Goal: Information Seeking & Learning: Learn about a topic

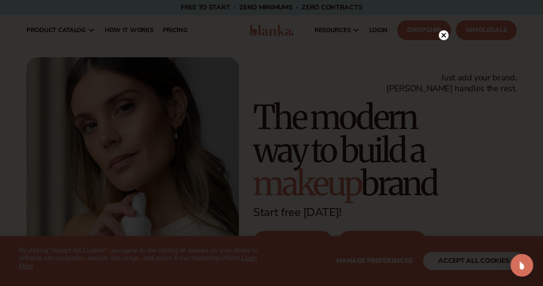
click at [443, 36] on icon at bounding box center [443, 35] width 5 height 5
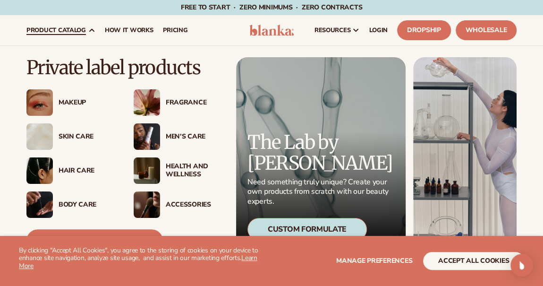
click at [82, 30] on span "product catalog" at bounding box center [55, 30] width 59 height 8
click at [80, 99] on div "Makeup" at bounding box center [87, 103] width 56 height 8
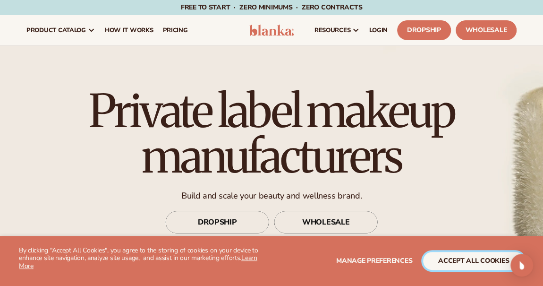
click at [447, 255] on button "accept all cookies" at bounding box center [473, 261] width 101 height 18
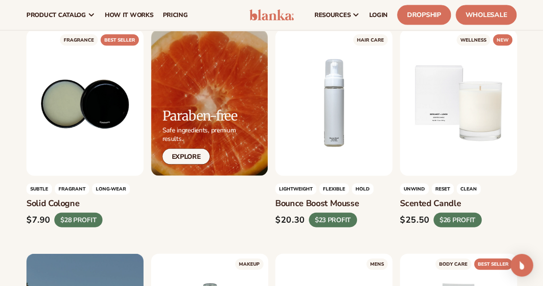
scroll to position [772, 0]
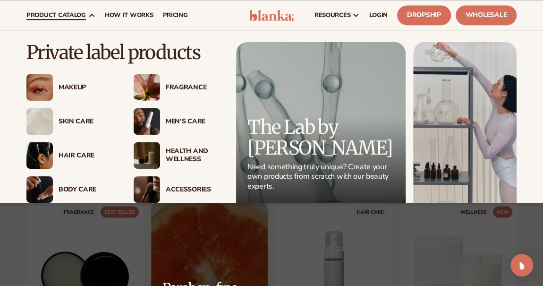
click at [80, 118] on div "Skin Care" at bounding box center [87, 122] width 56 height 8
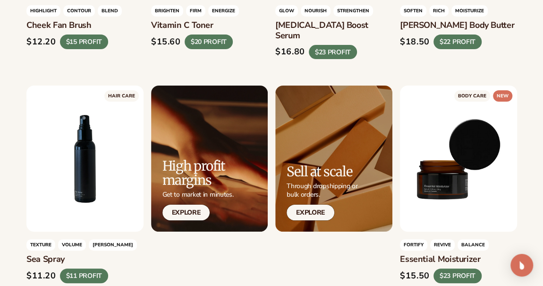
scroll to position [1845, 0]
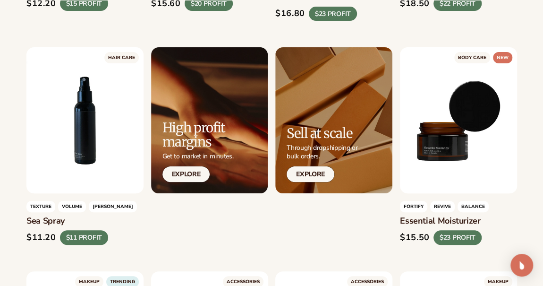
click at [186, 159] on div at bounding box center [209, 120] width 117 height 146
click at [199, 166] on link "Explore" at bounding box center [186, 174] width 48 height 16
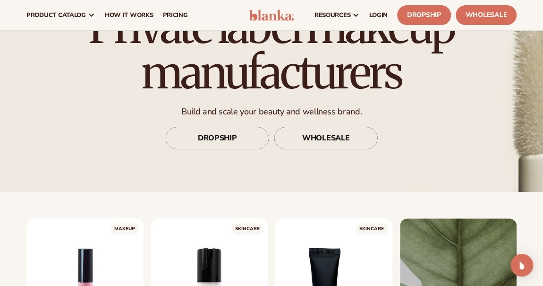
scroll to position [0, 0]
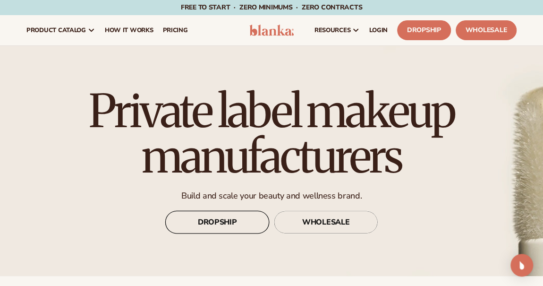
click at [234, 212] on link "DROPSHIP" at bounding box center [217, 222] width 104 height 23
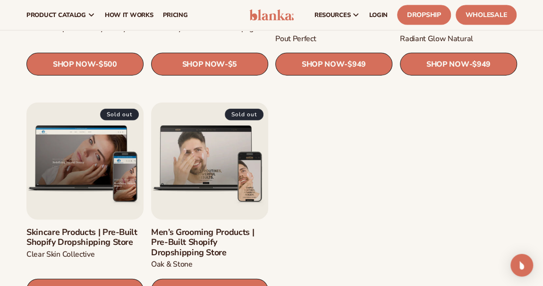
scroll to position [944, 0]
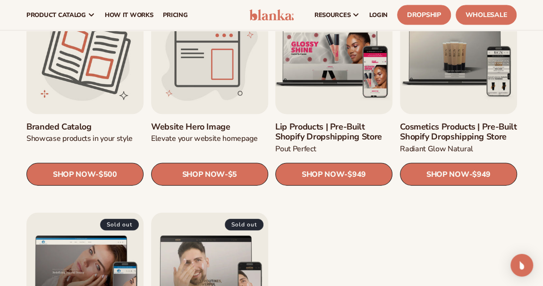
click at [321, 135] on link "Lip Products | Pre-Built Shopify Dropshipping Store" at bounding box center [333, 132] width 117 height 20
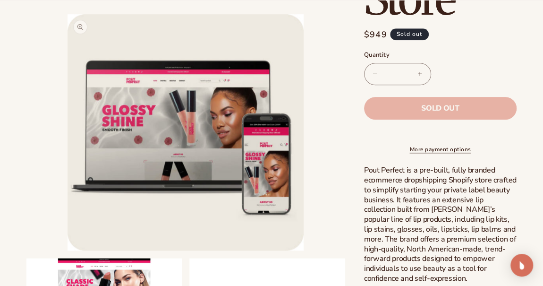
scroll to position [429, 0]
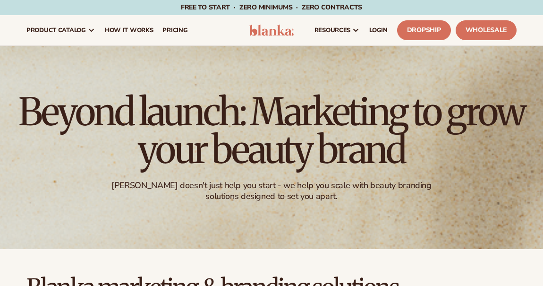
scroll to position [944, 0]
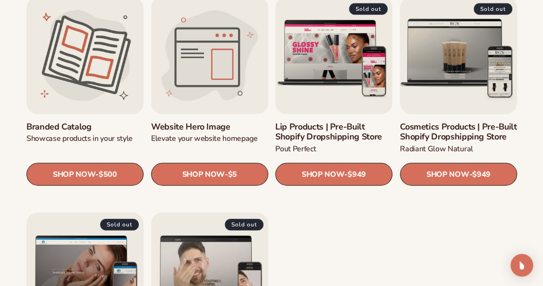
click at [453, 132] on link "Cosmetics Products | Pre-Built Shopify Dropshipping Store" at bounding box center [458, 132] width 117 height 20
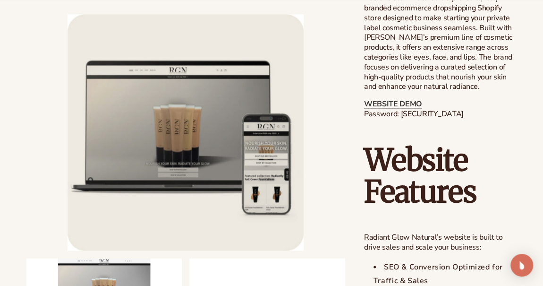
scroll to position [686, 0]
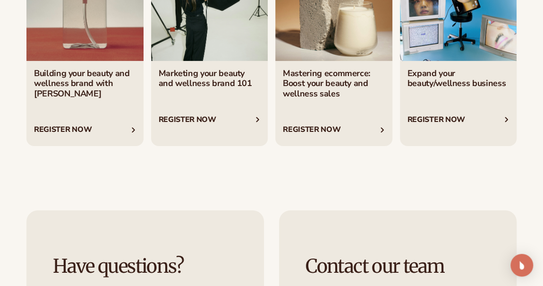
scroll to position [1716, 0]
